Goal: Transaction & Acquisition: Purchase product/service

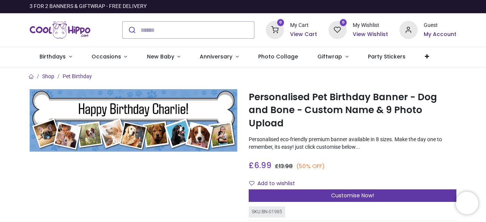
click at [307, 189] on div "Customise Now!" at bounding box center [353, 195] width 208 height 13
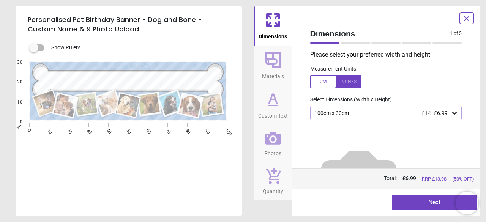
click at [346, 82] on div at bounding box center [335, 82] width 51 height 14
click at [323, 82] on div at bounding box center [335, 82] width 51 height 14
click at [339, 109] on div "100cm x 30cm £14 £6.99" at bounding box center [386, 113] width 152 height 14
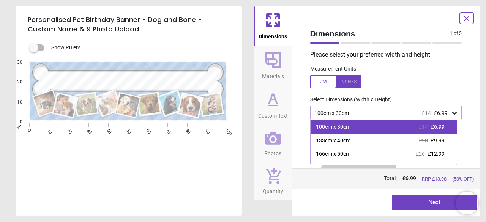
click at [356, 125] on div "100cm x 30cm £14 £6.99" at bounding box center [383, 127] width 146 height 14
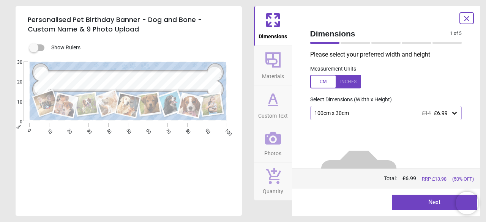
click at [278, 63] on icon at bounding box center [273, 60] width 18 height 18
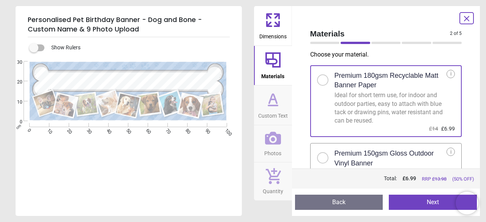
scroll to position [38, 0]
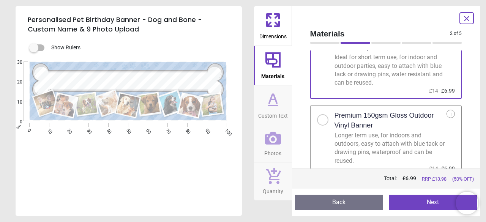
click at [328, 115] on div at bounding box center [325, 118] width 17 height 16
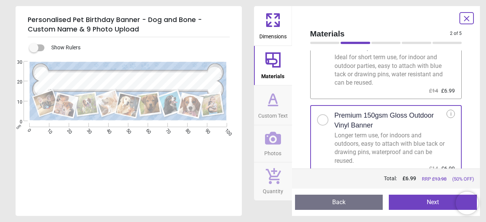
click at [283, 98] on button "Custom Text" at bounding box center [273, 104] width 38 height 39
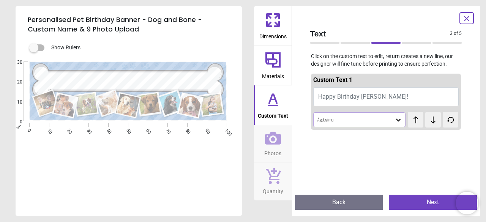
click at [391, 94] on button "Happy Birthday [PERSON_NAME]!" at bounding box center [386, 96] width 146 height 19
click at [381, 96] on button "Happy Birthday [PERSON_NAME]!" at bounding box center [386, 96] width 146 height 19
click at [366, 97] on span "Happy Birthday [PERSON_NAME]!" at bounding box center [363, 96] width 90 height 7
click at [364, 97] on span "Happy Birthday [PERSON_NAME]!" at bounding box center [363, 96] width 90 height 7
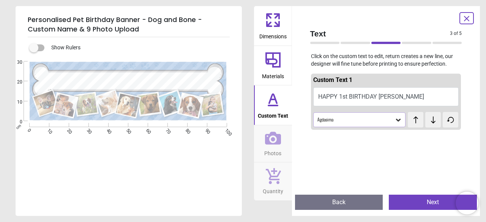
type textarea "**********"
click at [181, 153] on div "**********" at bounding box center [128, 172] width 225 height 222
click at [359, 118] on div "Agdasima" at bounding box center [355, 119] width 78 height 6
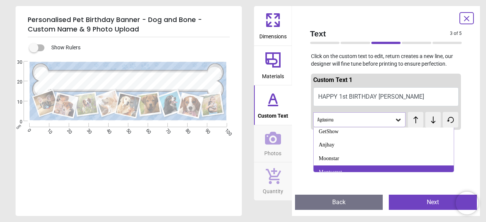
scroll to position [496, 0]
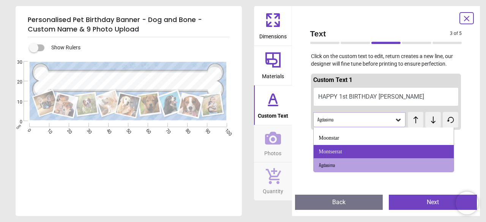
click at [340, 153] on div "Montserrat" at bounding box center [330, 152] width 23 height 8
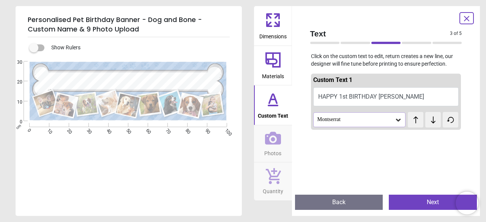
click at [346, 118] on div "Montserrat" at bounding box center [355, 119] width 78 height 6
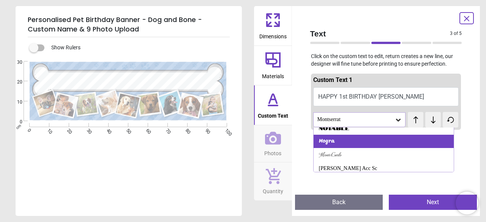
click at [338, 143] on div "Mogra" at bounding box center [383, 142] width 140 height 14
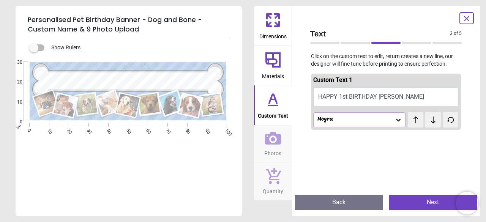
click at [348, 119] on div "Mogra" at bounding box center [355, 119] width 78 height 6
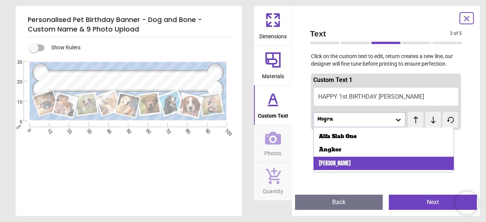
scroll to position [0, 0]
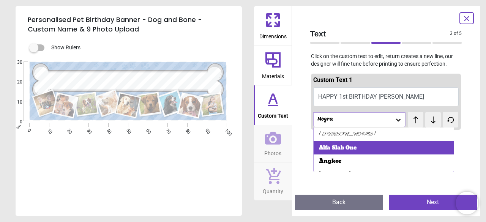
click at [346, 147] on div "Alfa Slab One" at bounding box center [338, 148] width 38 height 8
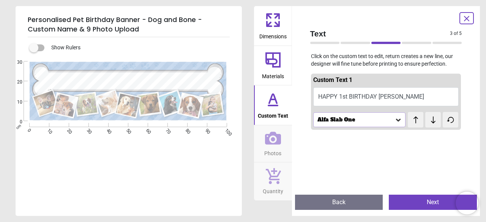
click at [349, 122] on div "Alfa Slab One" at bounding box center [355, 119] width 78 height 6
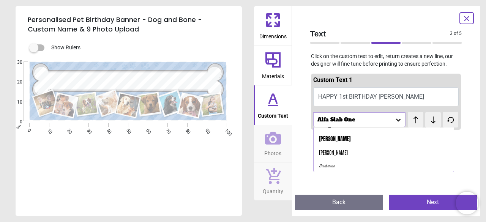
scroll to position [38, 0]
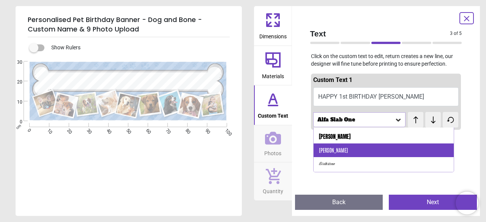
click at [341, 149] on div "[PERSON_NAME]" at bounding box center [383, 150] width 140 height 14
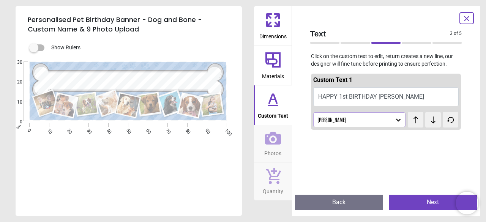
click at [346, 115] on div "[PERSON_NAME]" at bounding box center [359, 119] width 93 height 14
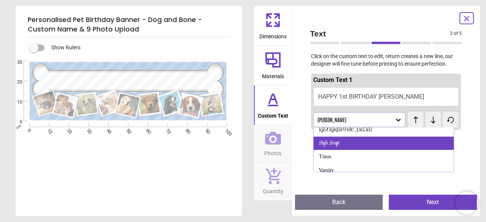
click at [337, 142] on div "Style Script" at bounding box center [329, 144] width 20 height 8
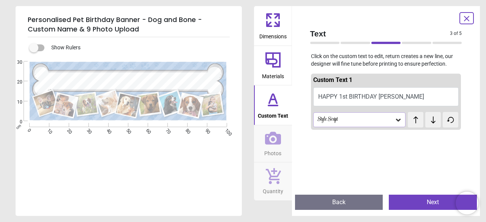
click at [345, 123] on div "Style Script" at bounding box center [355, 119] width 78 height 6
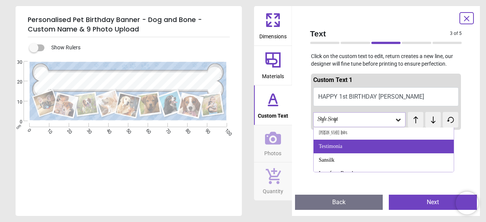
click at [336, 147] on div "Testimonia" at bounding box center [331, 147] width 24 height 8
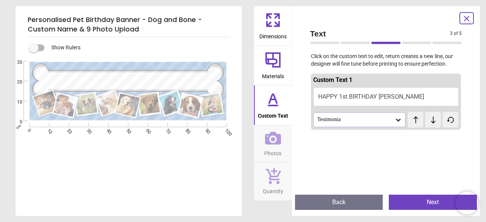
click at [346, 122] on div "Testimonia" at bounding box center [355, 119] width 78 height 6
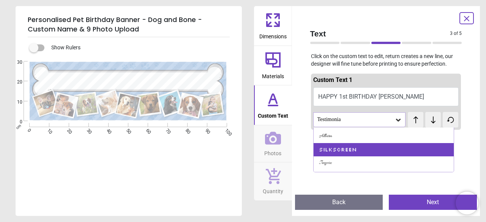
click at [336, 149] on div "Silkscreen" at bounding box center [338, 150] width 38 height 8
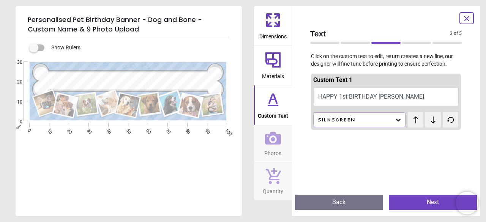
click at [350, 117] on div "Silkscreen" at bounding box center [355, 119] width 78 height 6
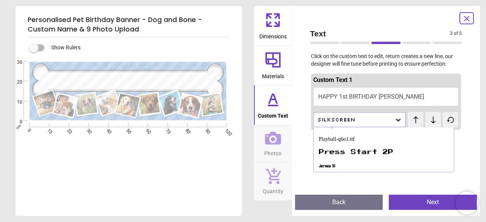
scroll to position [136, 0]
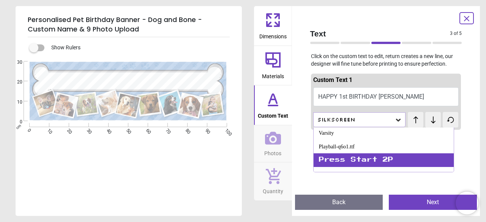
click at [340, 157] on div "Press Start 2P" at bounding box center [356, 160] width 74 height 8
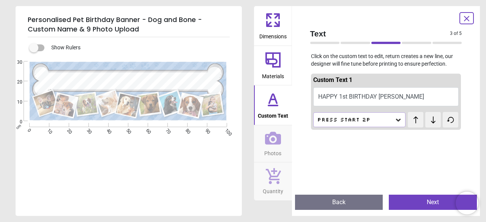
click at [355, 117] on div "Press Start 2P" at bounding box center [355, 119] width 78 height 6
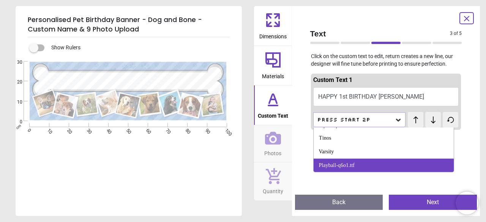
scroll to position [131, 0]
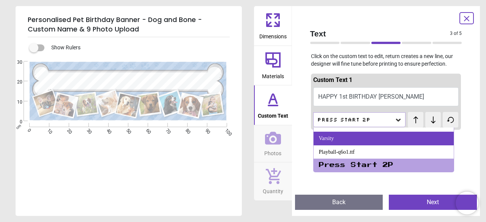
click at [343, 140] on div "Varsity" at bounding box center [383, 139] width 140 height 14
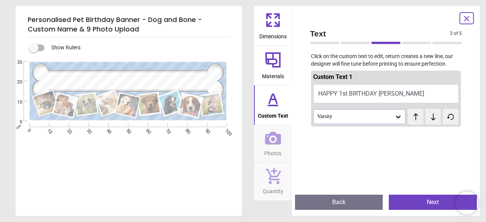
scroll to position [0, 0]
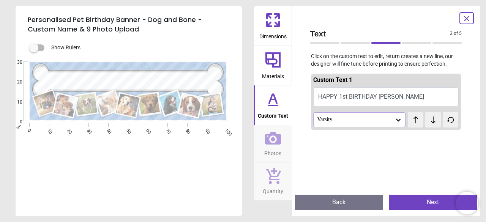
click at [427, 121] on icon at bounding box center [432, 120] width 11 height 8
click at [414, 121] on icon at bounding box center [415, 120] width 11 height 8
click at [275, 139] on icon at bounding box center [273, 138] width 16 height 16
